Goal: Information Seeking & Learning: Learn about a topic

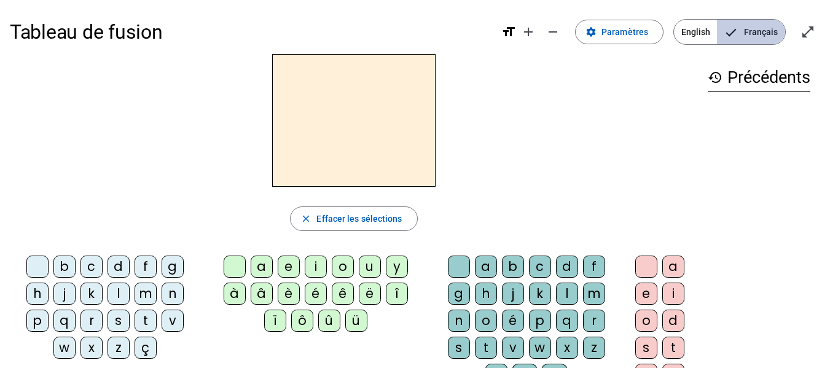
click at [747, 32] on span "Français" at bounding box center [751, 32] width 67 height 25
click at [133, 175] on div at bounding box center [354, 120] width 688 height 133
click at [112, 289] on div "l" at bounding box center [119, 294] width 22 height 22
click at [292, 265] on div "e" at bounding box center [289, 267] width 22 height 22
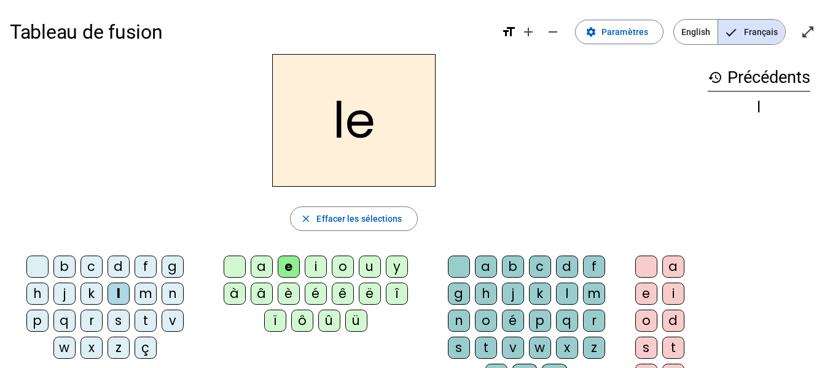
click at [232, 264] on div at bounding box center [235, 267] width 22 height 22
click at [277, 272] on letter-bubble "a" at bounding box center [264, 269] width 27 height 27
click at [236, 269] on div at bounding box center [235, 267] width 22 height 22
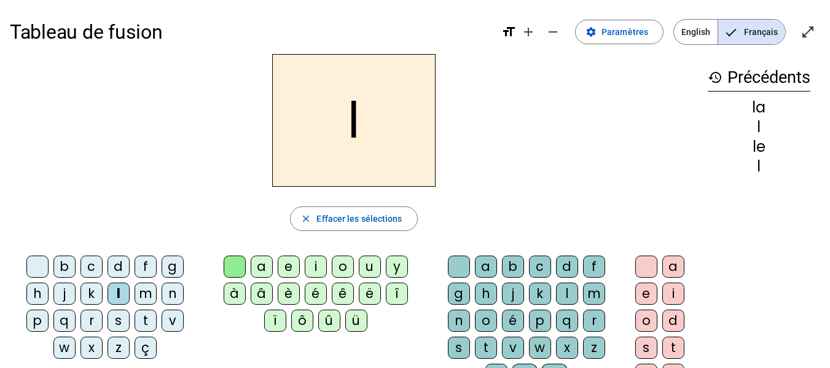
click at [291, 296] on div "è" at bounding box center [289, 294] width 22 height 22
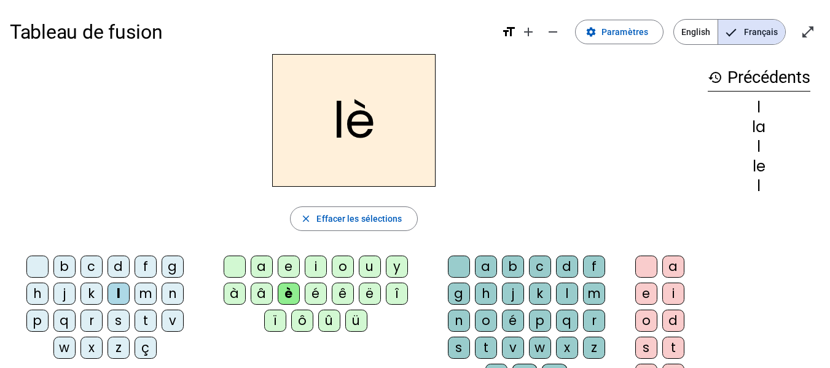
click at [291, 296] on div "è" at bounding box center [289, 294] width 22 height 22
click at [486, 359] on letter-bubble "t" at bounding box center [488, 350] width 27 height 27
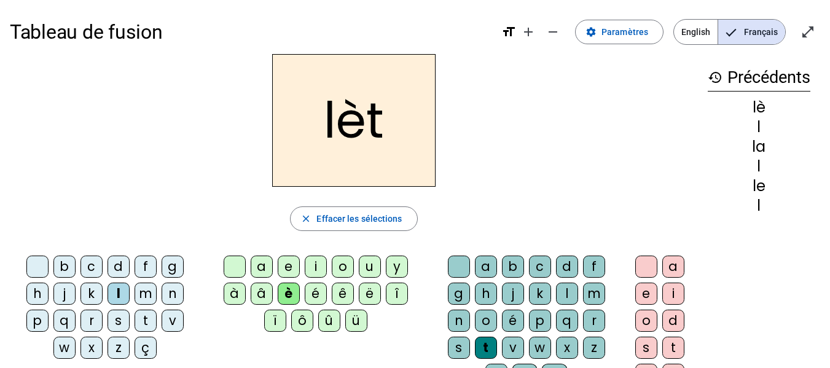
drag, startPoint x: 672, startPoint y: 249, endPoint x: 678, endPoint y: 255, distance: 8.7
click at [678, 255] on div "a e i o d s t p c b l p x" at bounding box center [662, 350] width 71 height 199
click at [673, 269] on div "a" at bounding box center [673, 267] width 22 height 22
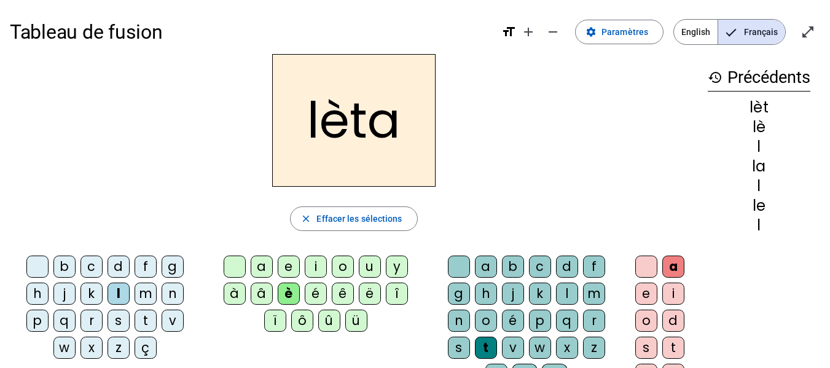
click at [677, 267] on div "a" at bounding box center [673, 267] width 22 height 22
click at [316, 214] on span "button" at bounding box center [354, 218] width 126 height 29
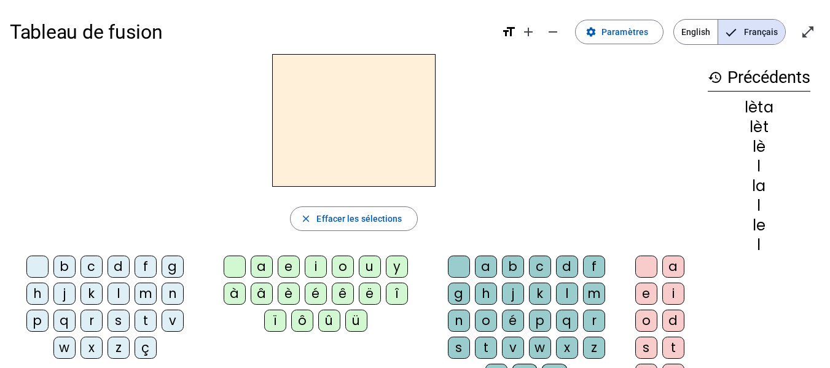
click at [713, 79] on mat-icon "history" at bounding box center [715, 77] width 15 height 15
click at [807, 28] on mat-icon "open_in_full" at bounding box center [808, 32] width 15 height 15
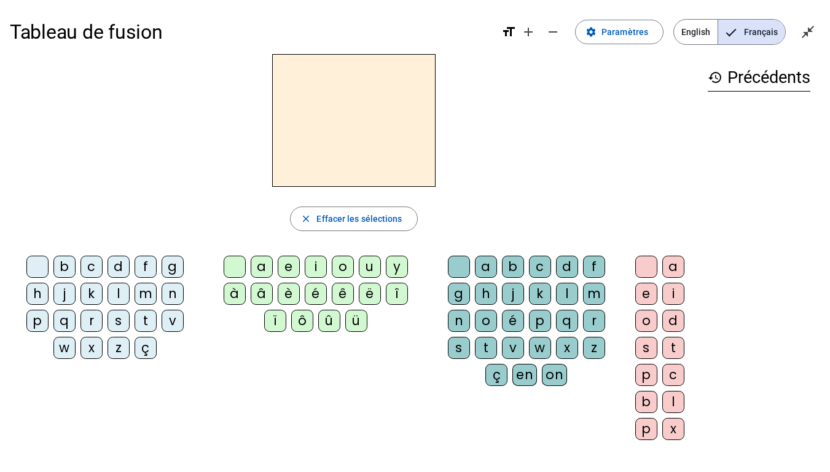
click at [41, 320] on div "p" at bounding box center [37, 321] width 22 height 22
click at [286, 290] on div "è" at bounding box center [289, 294] width 22 height 22
click at [589, 323] on div "r" at bounding box center [594, 321] width 22 height 22
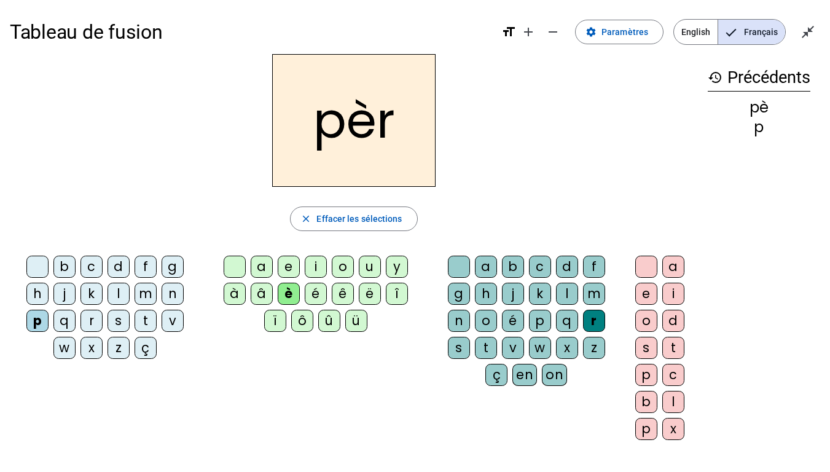
click at [524, 162] on div "pèr" at bounding box center [354, 120] width 688 height 133
click at [647, 298] on div "e" at bounding box center [646, 294] width 22 height 22
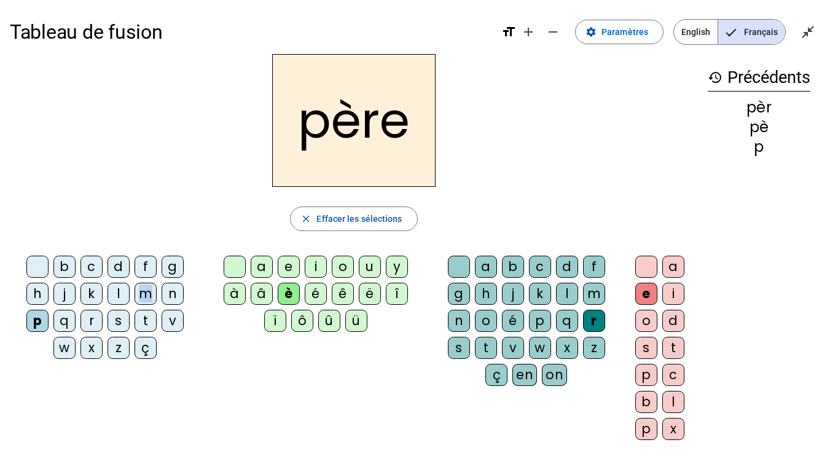
click at [146, 295] on div "m" at bounding box center [146, 294] width 22 height 22
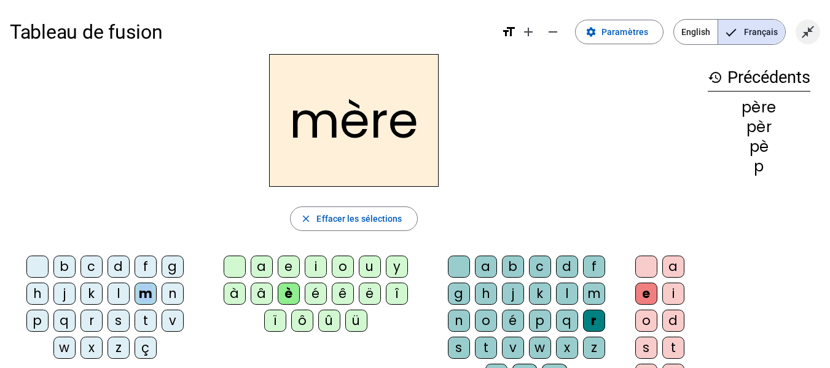
click at [798, 28] on span "Quitter le plein écran" at bounding box center [807, 31] width 29 height 29
click at [801, 28] on mat-icon "open_in_full" at bounding box center [808, 32] width 15 height 15
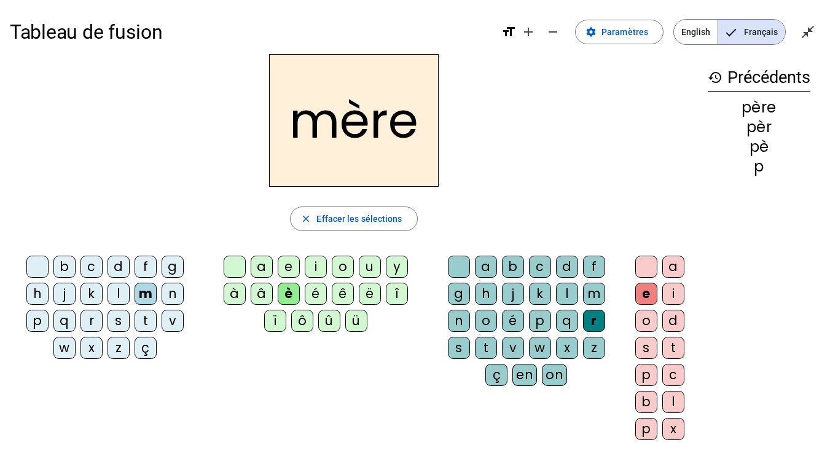
click at [173, 268] on div "g" at bounding box center [173, 267] width 22 height 22
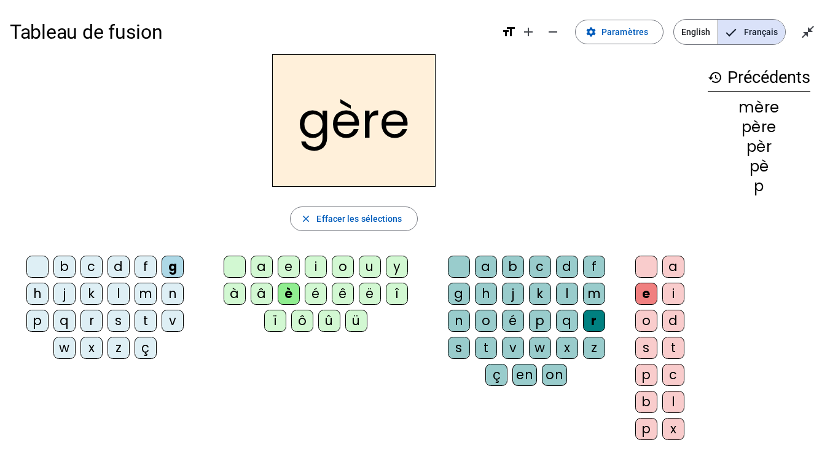
click at [65, 294] on div "j" at bounding box center [64, 294] width 22 height 22
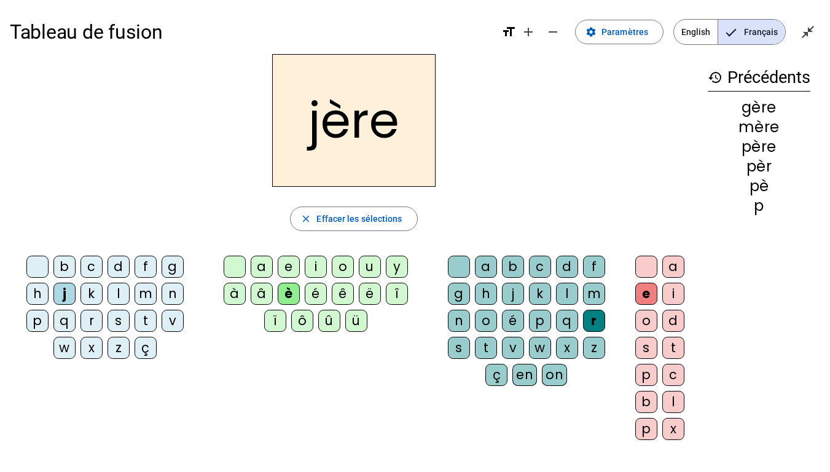
click at [167, 265] on div "g" at bounding box center [173, 267] width 22 height 22
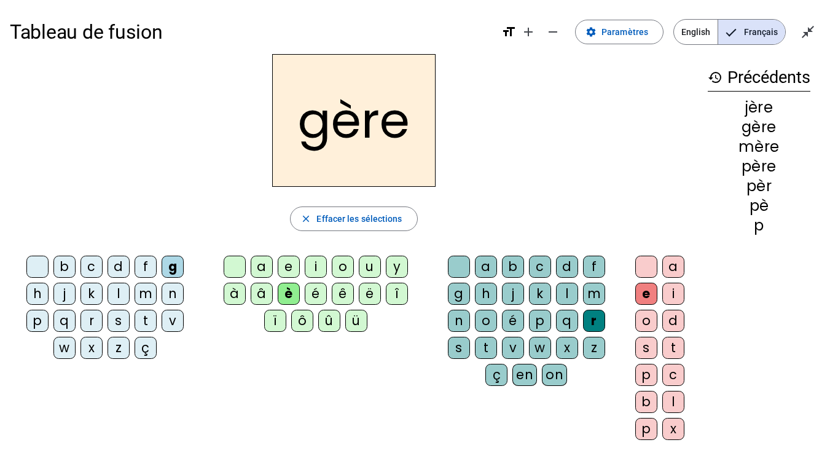
click at [65, 294] on div "j" at bounding box center [64, 294] width 22 height 22
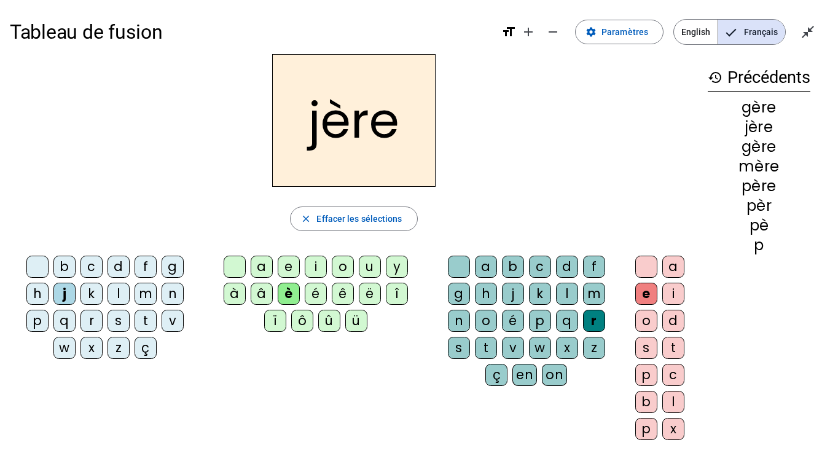
click at [166, 260] on div "g" at bounding box center [173, 267] width 22 height 22
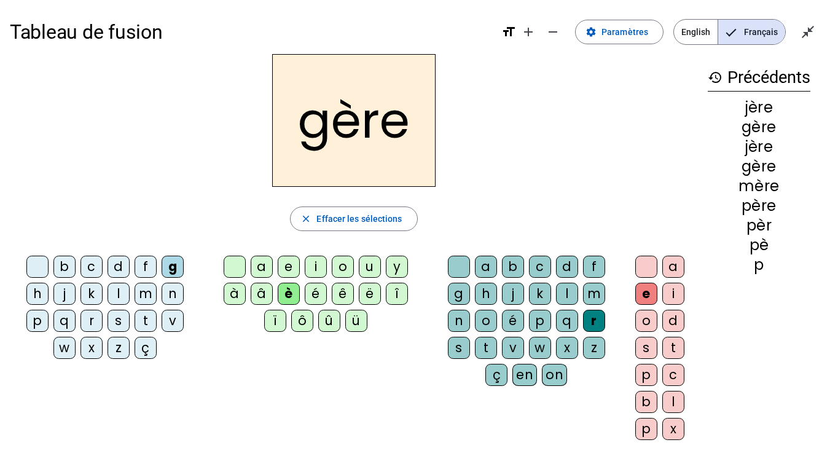
click at [457, 267] on div at bounding box center [459, 267] width 22 height 22
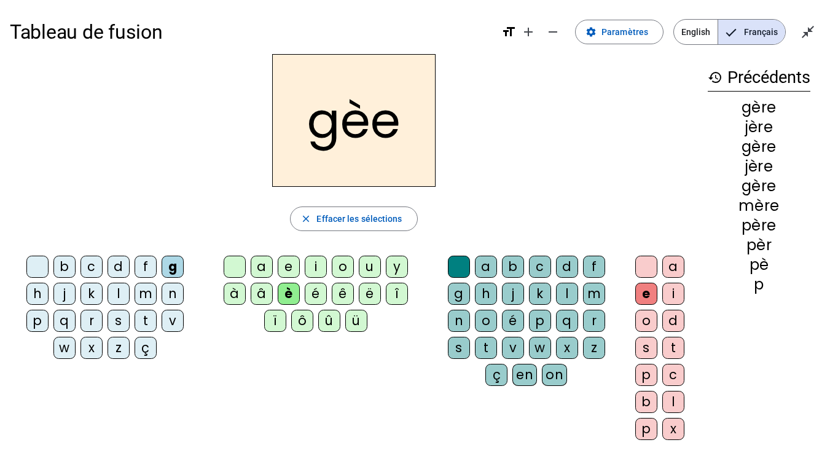
click at [563, 292] on div "l" at bounding box center [567, 294] width 22 height 22
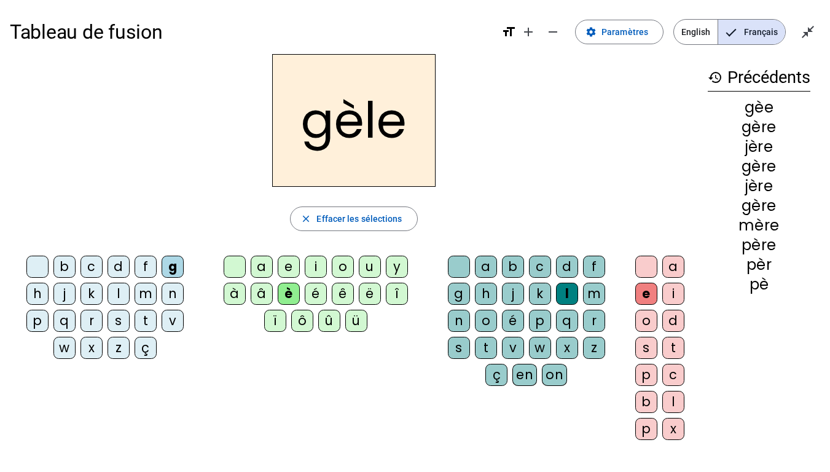
click at [42, 318] on div "p" at bounding box center [37, 321] width 22 height 22
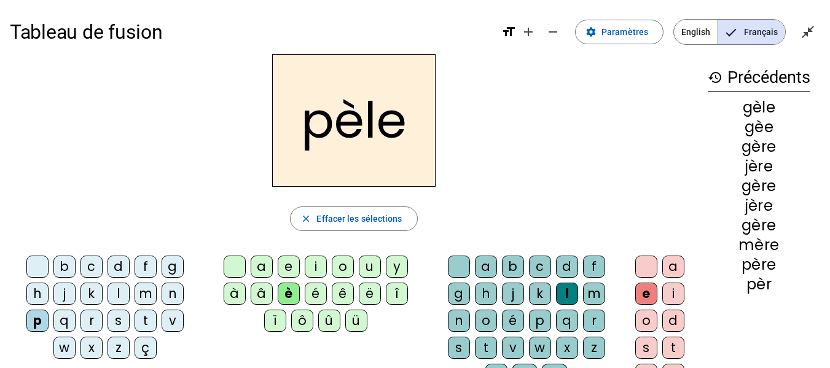
click at [597, 350] on div "z" at bounding box center [594, 348] width 22 height 22
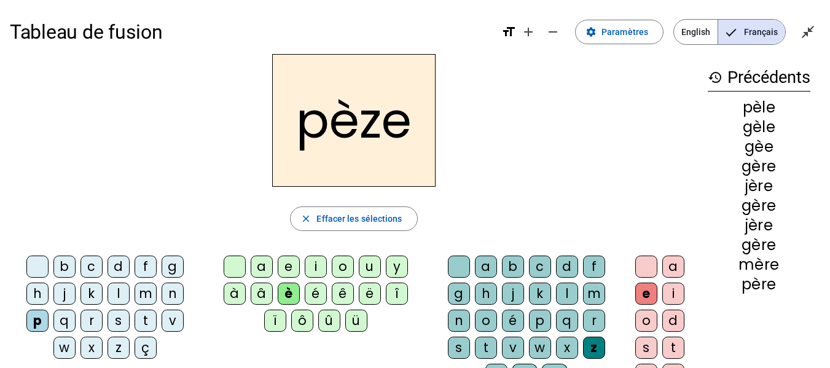
click at [456, 347] on div "s" at bounding box center [459, 348] width 22 height 22
